Goal: Task Accomplishment & Management: Manage account settings

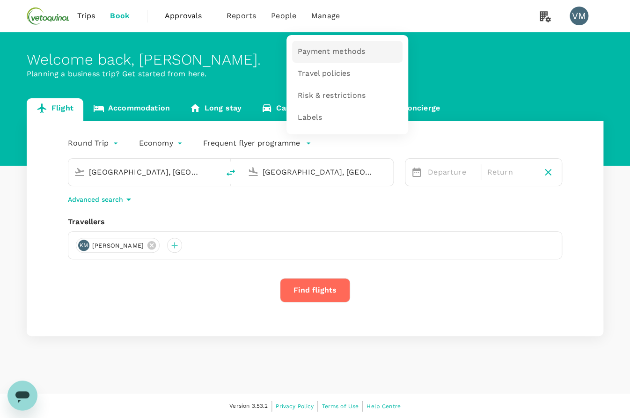
click at [316, 50] on span "Payment methods" at bounding box center [331, 51] width 67 height 11
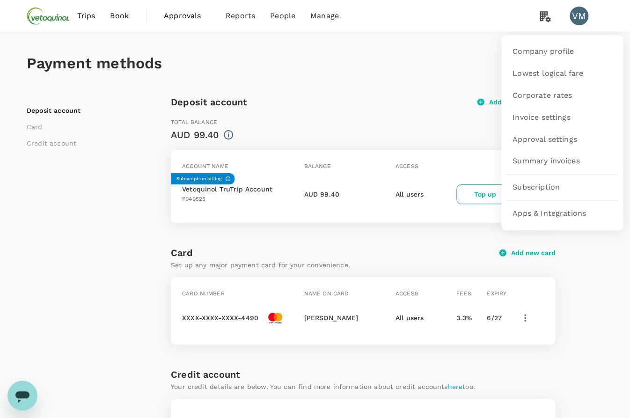
click at [546, 17] on icon at bounding box center [545, 16] width 19 height 19
click at [538, 183] on span "Subscription" at bounding box center [535, 187] width 47 height 11
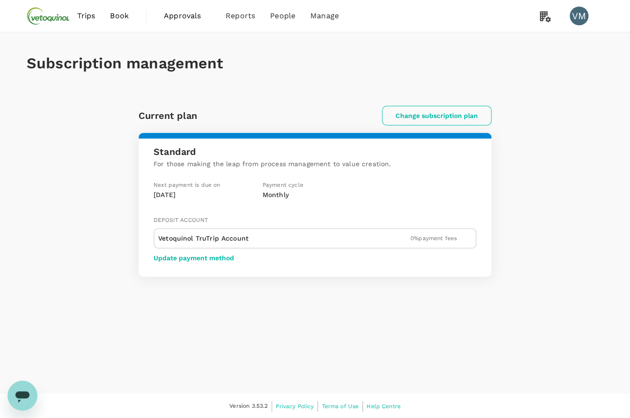
click at [426, 117] on button "Change subscription plan" at bounding box center [437, 116] width 110 height 20
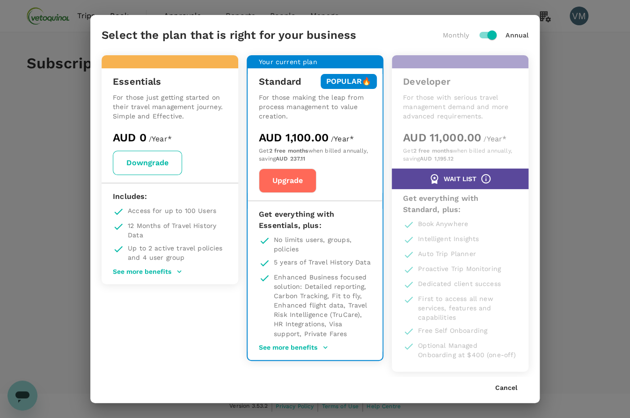
click at [131, 157] on button "Downgrade" at bounding box center [147, 163] width 69 height 24
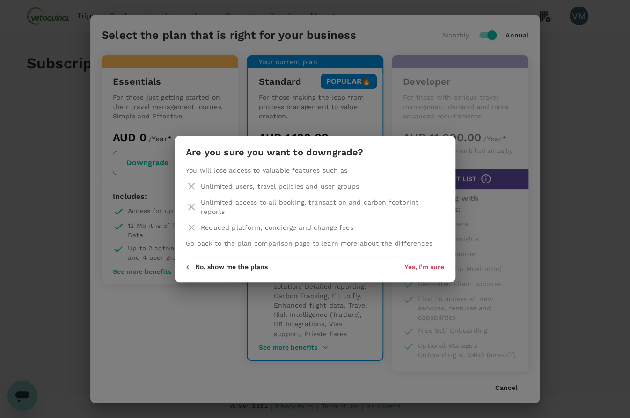
click at [427, 264] on button "Yes, I'm sure" at bounding box center [424, 266] width 40 height 7
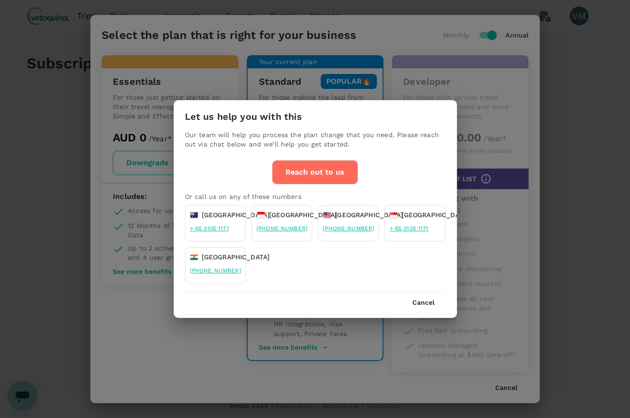
click at [313, 169] on button "Reach out to us" at bounding box center [315, 172] width 86 height 24
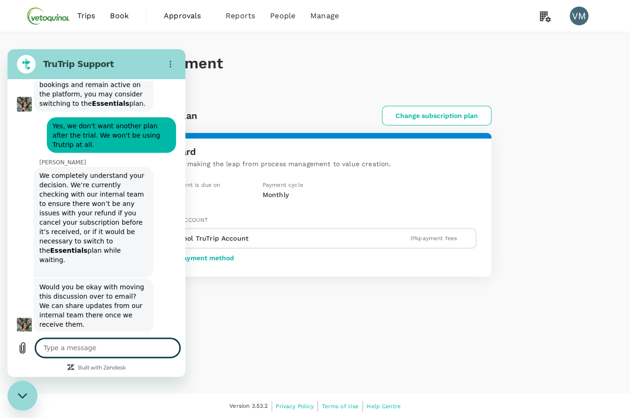
scroll to position [787, 0]
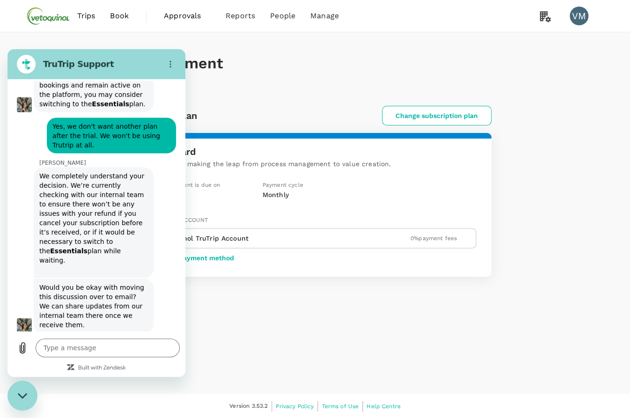
type textarea "x"
